Goal: Navigation & Orientation: Find specific page/section

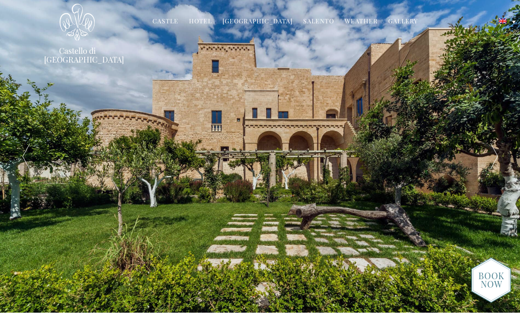
scroll to position [19, 0]
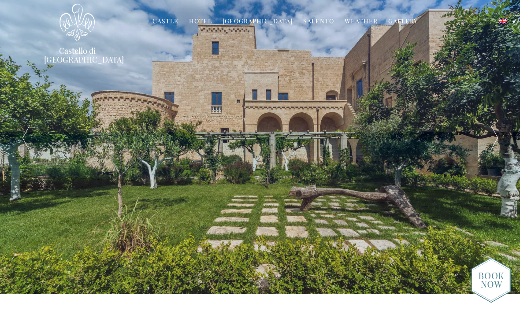
click at [207, 21] on link "Hotel" at bounding box center [200, 22] width 23 height 10
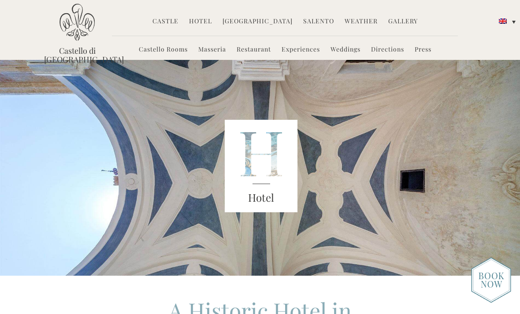
click at [211, 51] on link "Masseria" at bounding box center [212, 50] width 28 height 10
click at [203, 23] on link "Hotel" at bounding box center [200, 22] width 23 height 10
click at [167, 50] on link "Castello Rooms" at bounding box center [163, 50] width 49 height 10
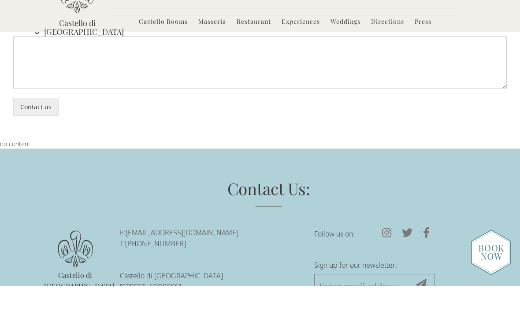
scroll to position [2415, 0]
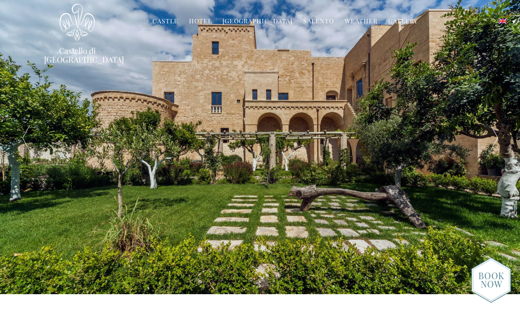
scroll to position [19, 0]
